Goal: Task Accomplishment & Management: Manage account settings

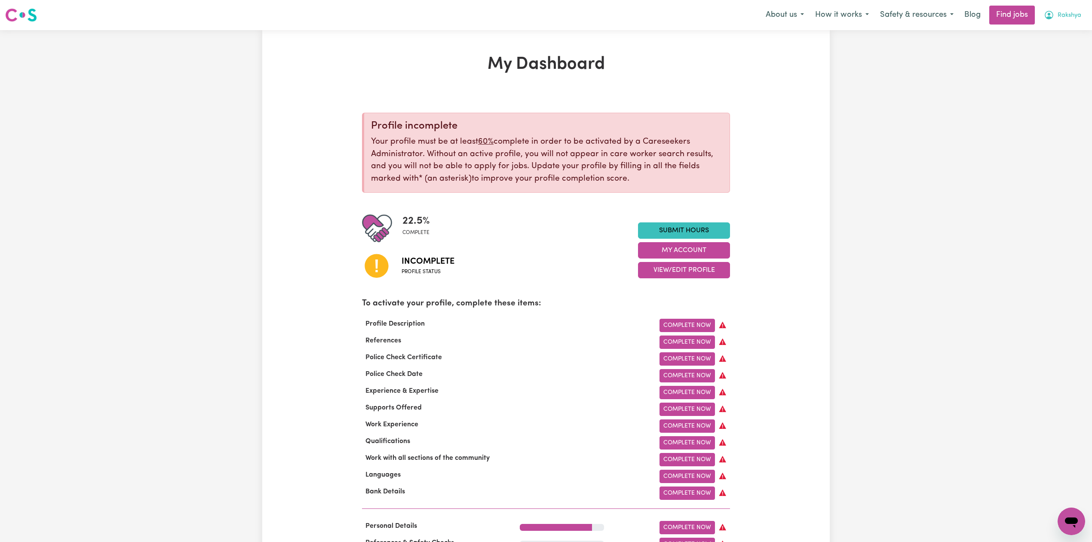
click at [1063, 19] on span "Rakshya" at bounding box center [1070, 15] width 24 height 9
click at [1049, 66] on link "Logout" at bounding box center [1053, 66] width 68 height 16
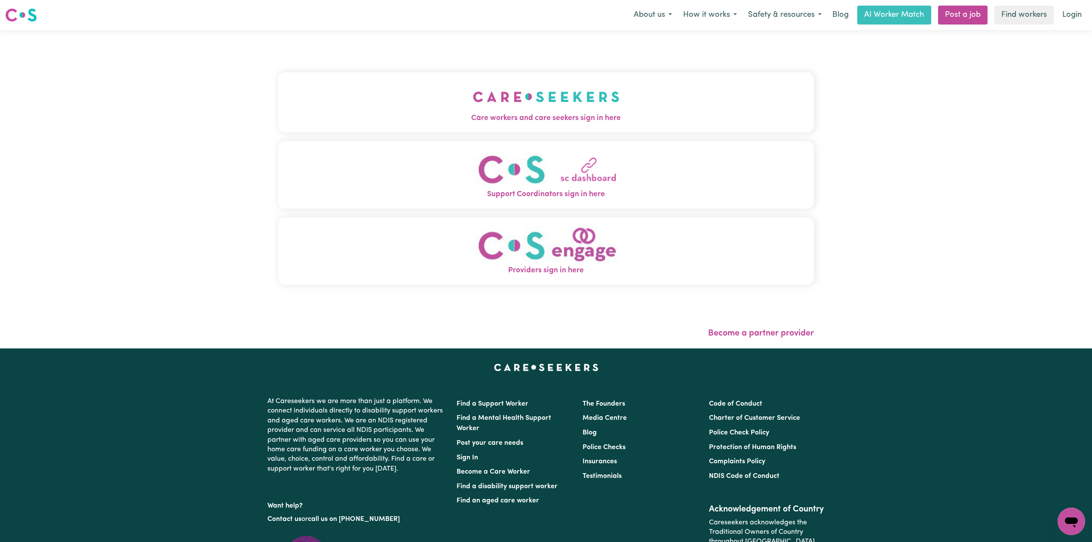
click at [621, 114] on span "Care workers and care seekers sign in here" at bounding box center [546, 118] width 536 height 11
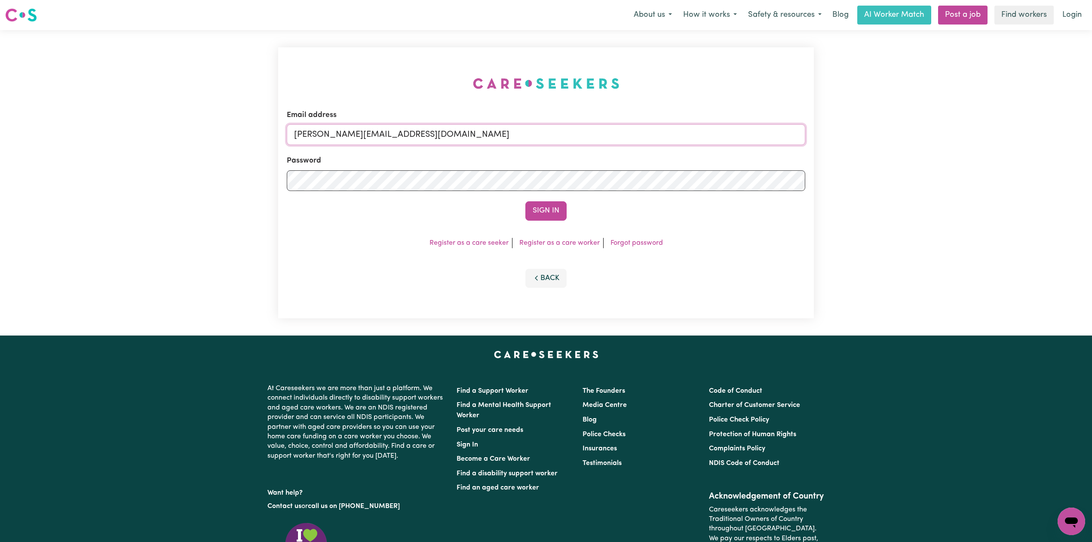
click at [441, 133] on input "[PERSON_NAME][EMAIL_ADDRESS][DOMAIN_NAME]" at bounding box center [546, 134] width 519 height 21
drag, startPoint x: 337, startPoint y: 129, endPoint x: 584, endPoint y: 144, distance: 246.8
click at [584, 144] on input "Superuser~[EMAIL_ADDRESS][DOMAIN_NAME]" at bounding box center [546, 134] width 519 height 21
type input "Superuser~[EMAIL_ADDRESS][DOMAIN_NAME]"
click at [538, 203] on button "Sign In" at bounding box center [546, 210] width 41 height 19
